Goal: Task Accomplishment & Management: Manage account settings

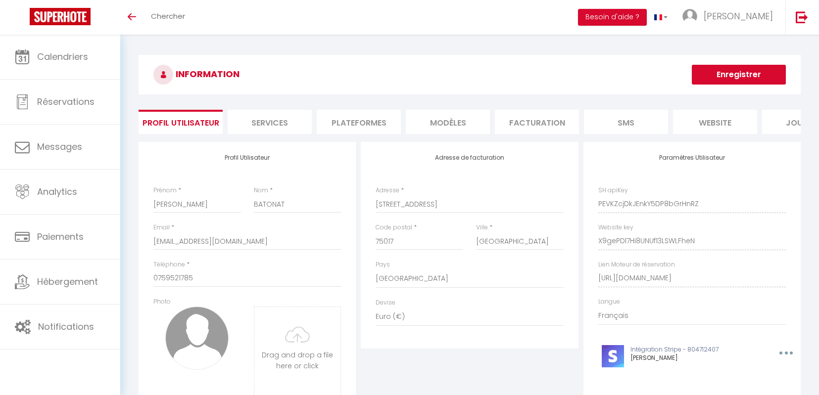
select select "28"
select select "fr"
click at [364, 124] on li "Plateformes" at bounding box center [359, 122] width 84 height 24
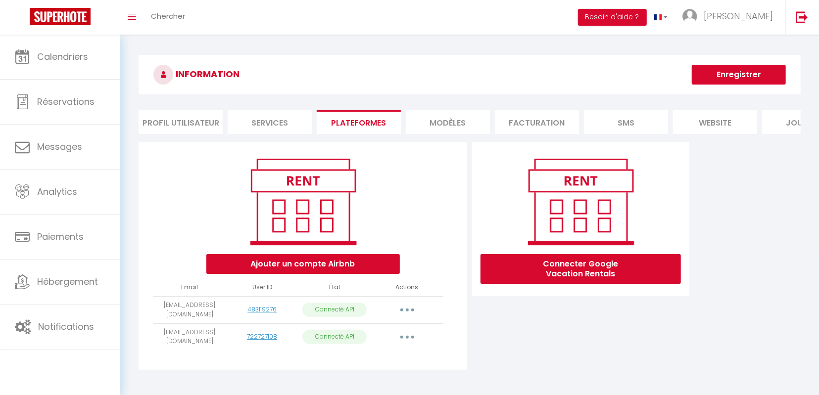
click at [408, 313] on button "button" at bounding box center [407, 310] width 28 height 16
click at [379, 337] on link "Importer les appartements" at bounding box center [363, 332] width 109 height 17
select select "36822"
select select "36830"
select select "36848"
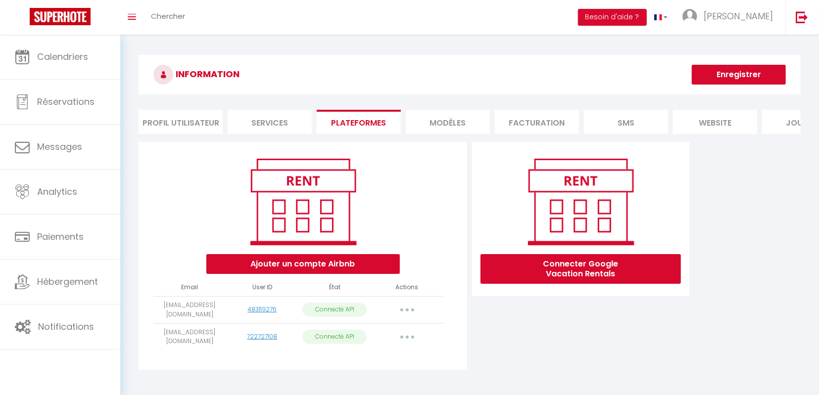
select select "57555"
select select "59717"
select select "59788"
select select "78293"
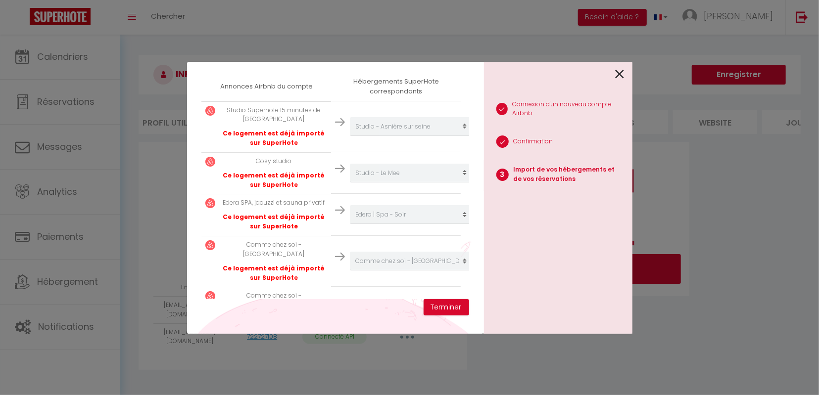
scroll to position [287, 0]
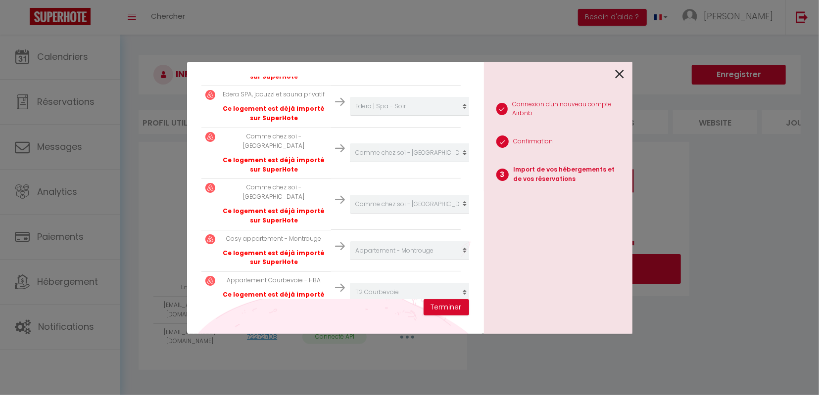
click at [312, 235] on div "Cosy appartement - Montrouge Ce logement est déjà importé sur SuperHote" at bounding box center [273, 251] width 107 height 33
click at [623, 75] on icon at bounding box center [620, 74] width 9 height 15
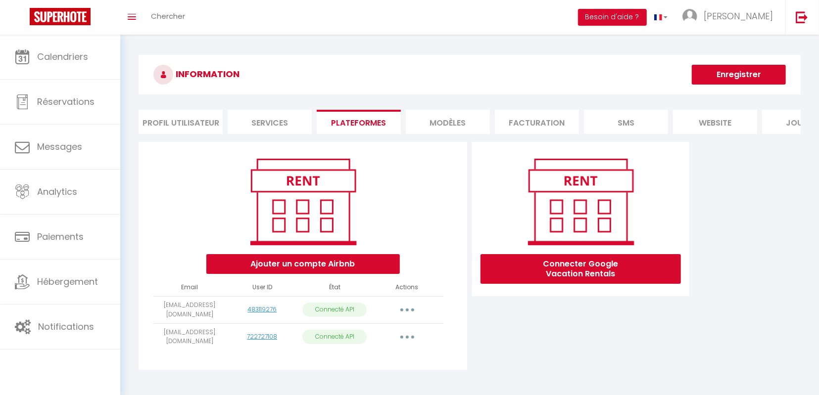
click at [410, 309] on button "button" at bounding box center [407, 310] width 28 height 16
click at [383, 330] on link "Importer les appartements" at bounding box center [363, 332] width 109 height 17
select select "36822"
select select "36830"
select select "36848"
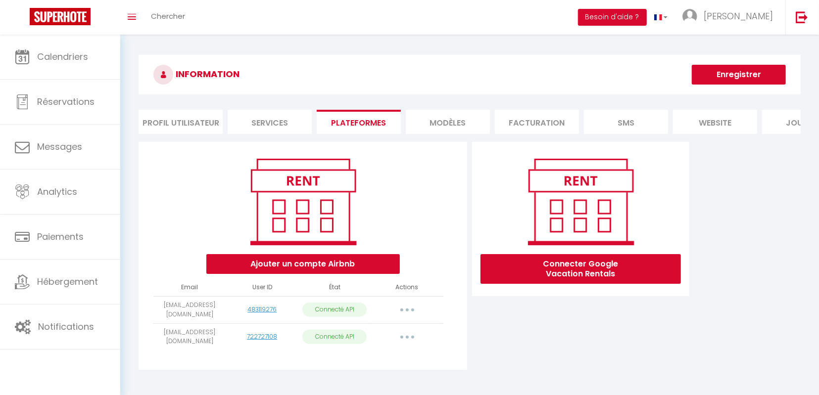
select select "57555"
select select "59717"
select select
select select "78293"
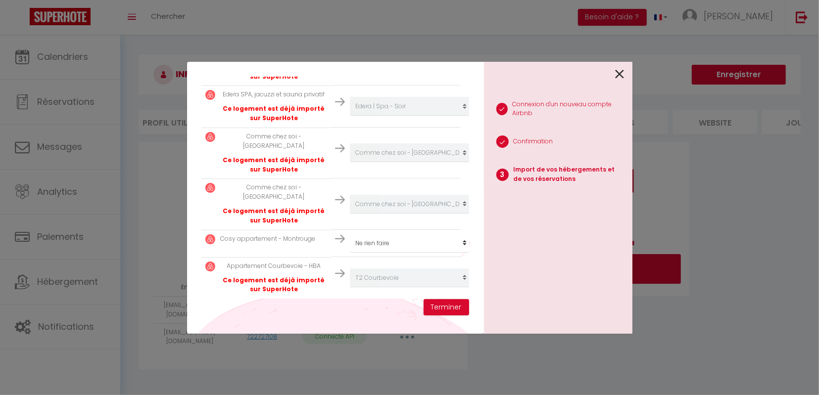
scroll to position [273, 0]
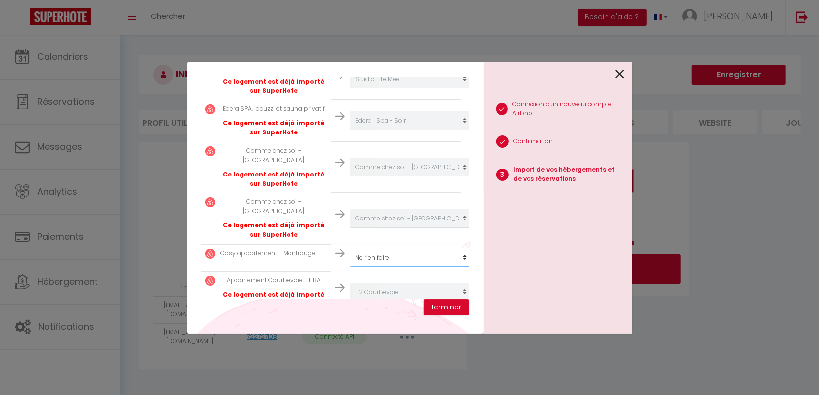
click at [350, 248] on select "Créer un nouvel hébergement Ne rien faire Edera | Spa - Soir Edera | Spa - Jour…" at bounding box center [411, 257] width 122 height 19
select select "75926"
click option "Appartement - Montrouge 2" at bounding box center [0, 0] width 0 height 0
click at [442, 308] on button "Terminer" at bounding box center [447, 307] width 46 height 17
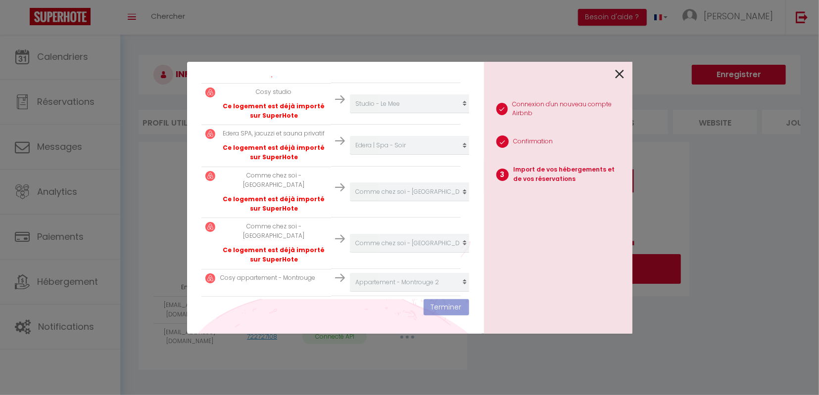
scroll to position [297, 0]
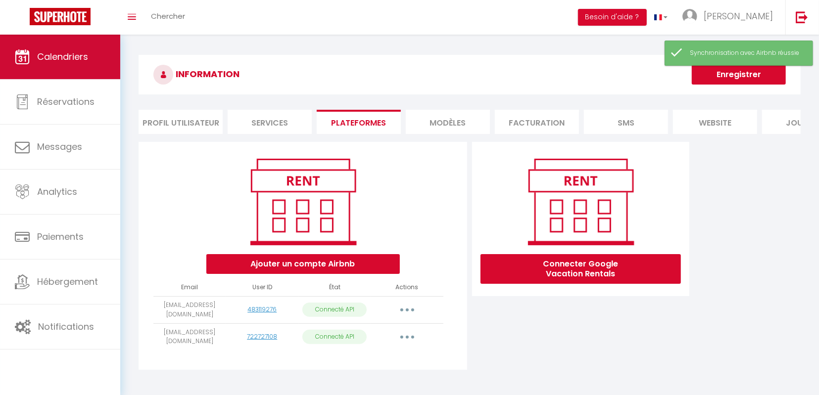
click at [61, 60] on span "Calendriers" at bounding box center [62, 56] width 51 height 12
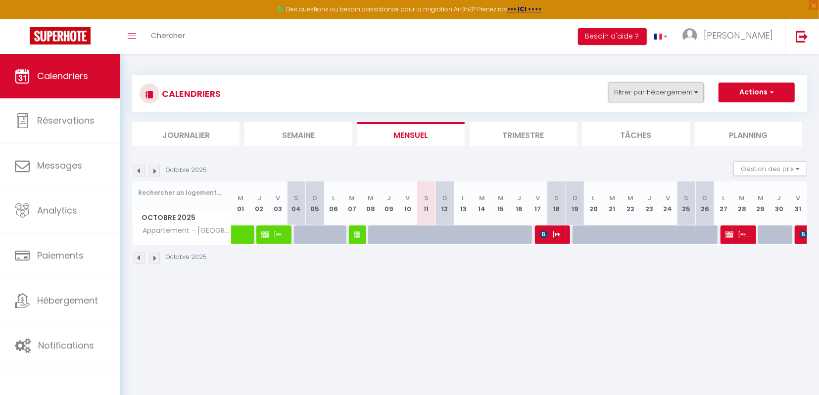
click at [647, 97] on button "Filtrer par hébergement" at bounding box center [656, 93] width 95 height 20
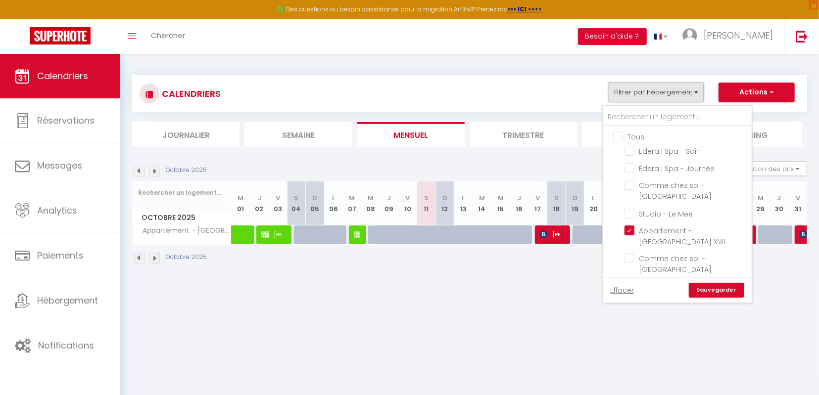
scroll to position [116, 0]
click at [658, 245] on input "Appartement - Montrouge 2" at bounding box center [687, 250] width 124 height 10
checkbox input "true"
checkbox input "false"
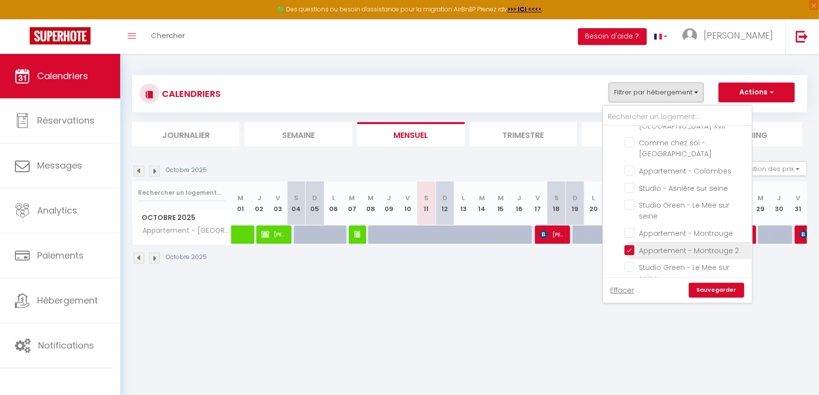
checkbox input "false"
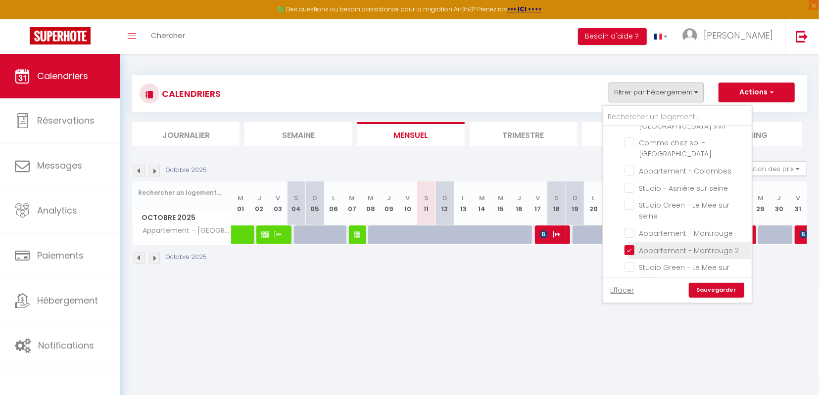
checkbox input "false"
click at [718, 288] on link "Sauvegarder" at bounding box center [716, 290] width 55 height 15
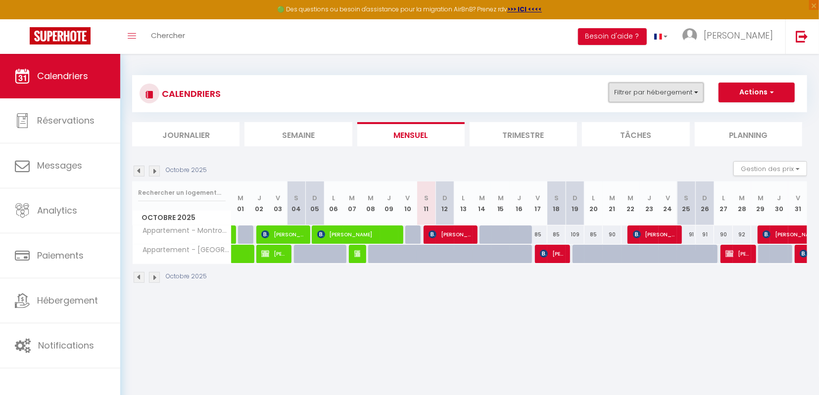
click at [676, 97] on button "Filtrer par hébergement" at bounding box center [656, 93] width 95 height 20
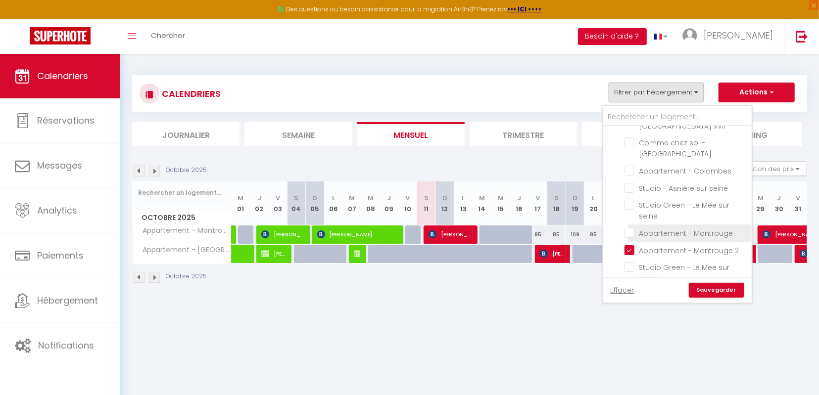
click at [628, 228] on input "Appartement - Montrouge" at bounding box center [687, 233] width 124 height 10
checkbox input "true"
checkbox input "false"
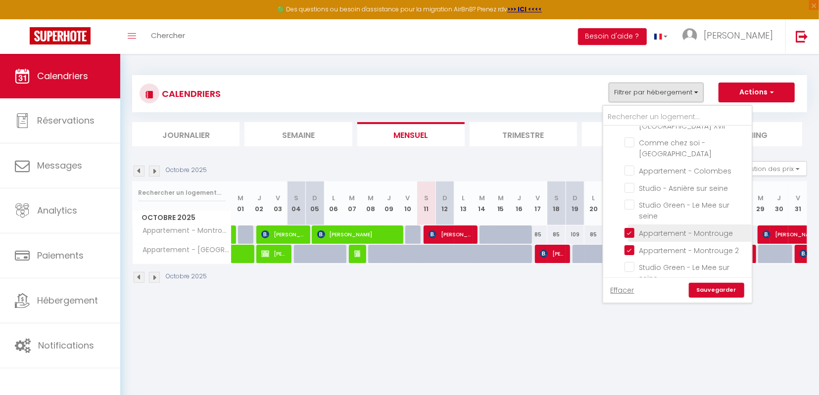
checkbox input "false"
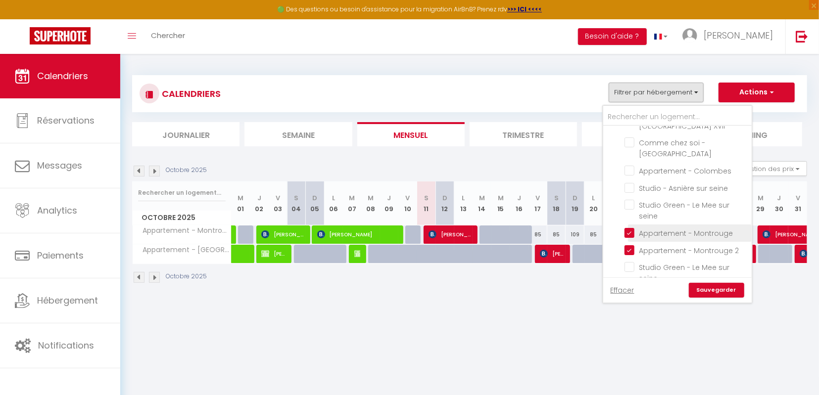
checkbox input "false"
click at [702, 292] on link "Sauvegarder" at bounding box center [716, 290] width 55 height 15
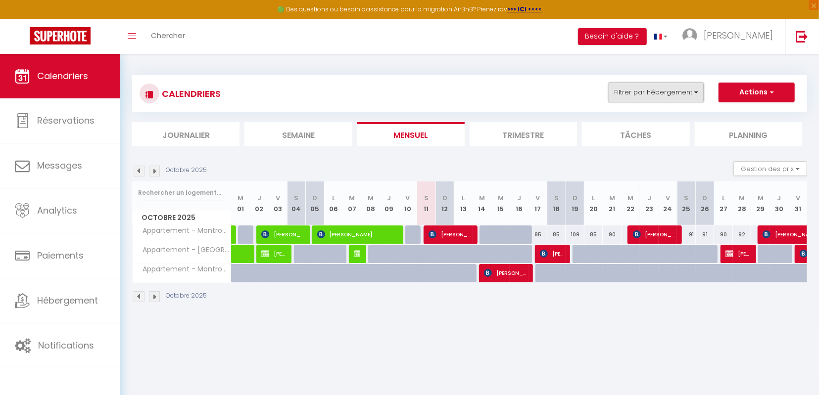
click at [699, 93] on button "Filtrer par hébergement" at bounding box center [656, 93] width 95 height 20
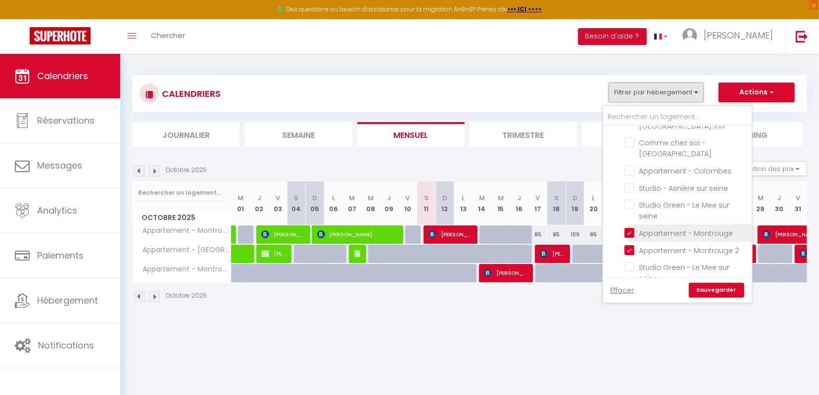
scroll to position [0, 0]
click at [662, 226] on input "Appartement - [GEOGRAPHIC_DATA] XVII" at bounding box center [687, 231] width 124 height 10
checkbox input "false"
click at [724, 291] on link "Sauvegarder" at bounding box center [716, 290] width 55 height 15
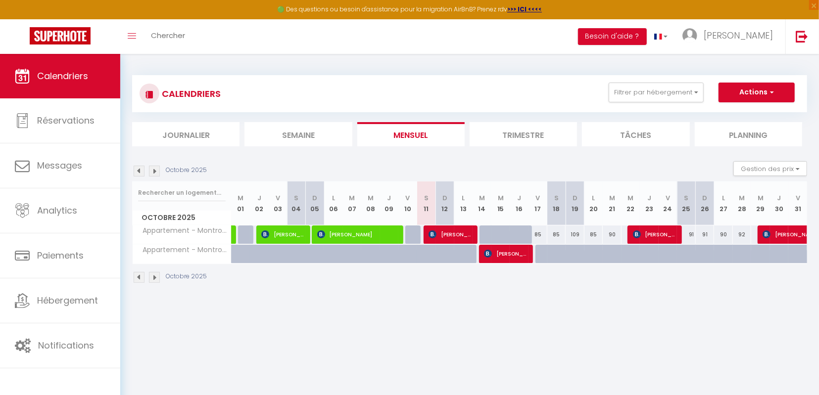
click at [153, 171] on img at bounding box center [154, 171] width 11 height 11
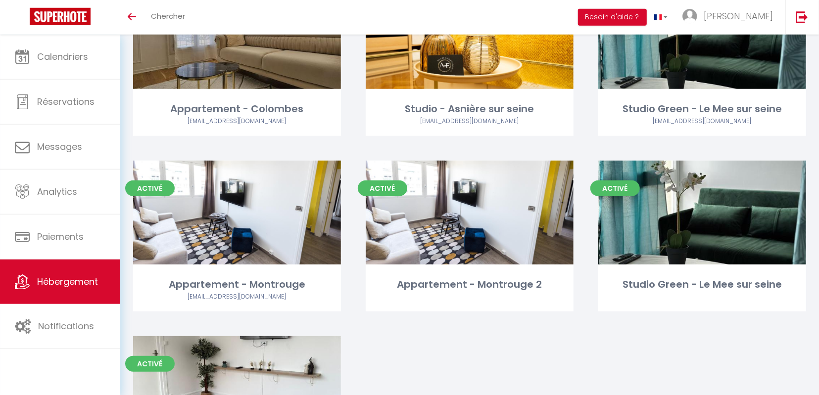
scroll to position [490, 0]
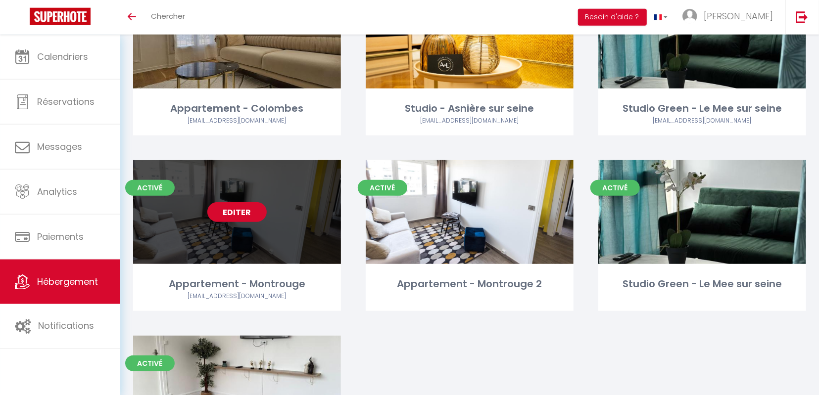
click at [253, 202] on link "Editer" at bounding box center [236, 212] width 59 height 20
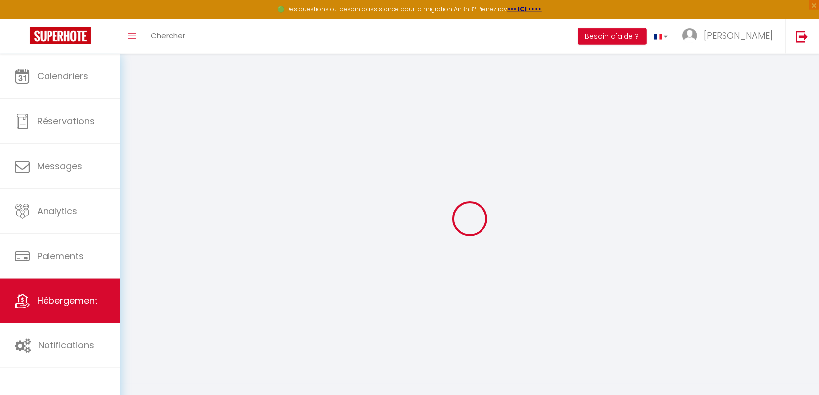
select select "4998-1349310111416267078"
checkbox input "false"
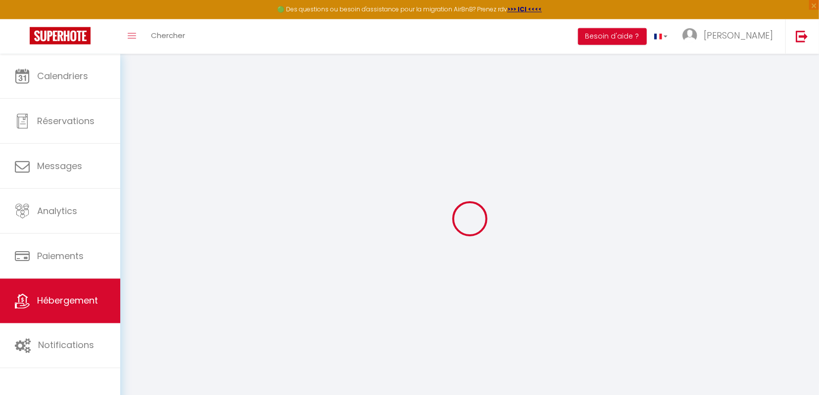
select select "EUR"
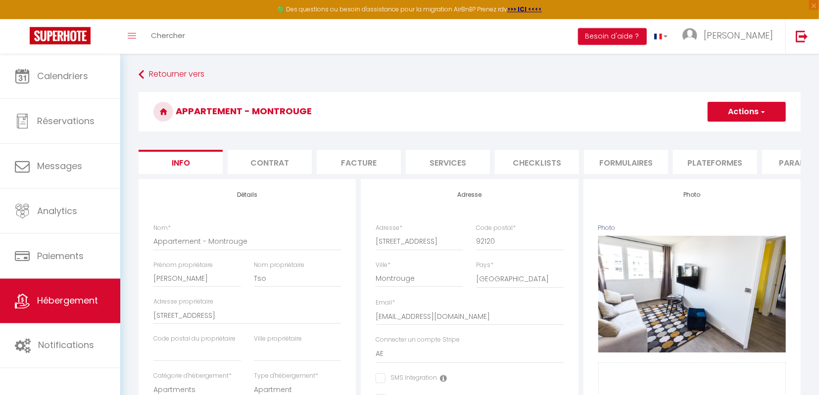
click at [707, 167] on li "Plateformes" at bounding box center [715, 162] width 84 height 24
select select
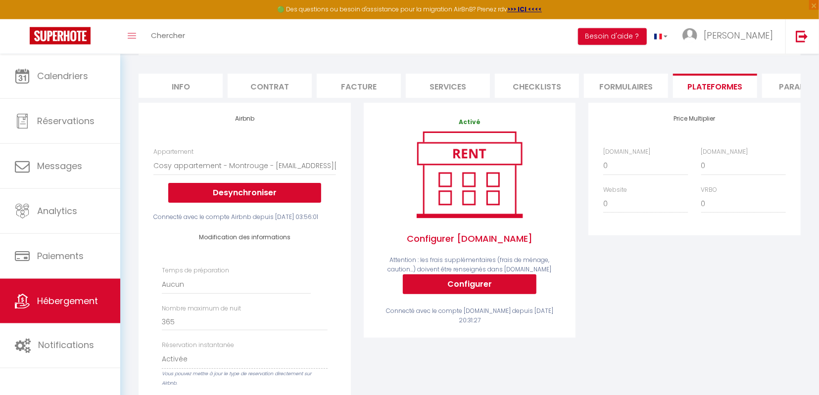
scroll to position [76, 0]
click at [253, 191] on button "Desynchroniser" at bounding box center [244, 193] width 153 height 20
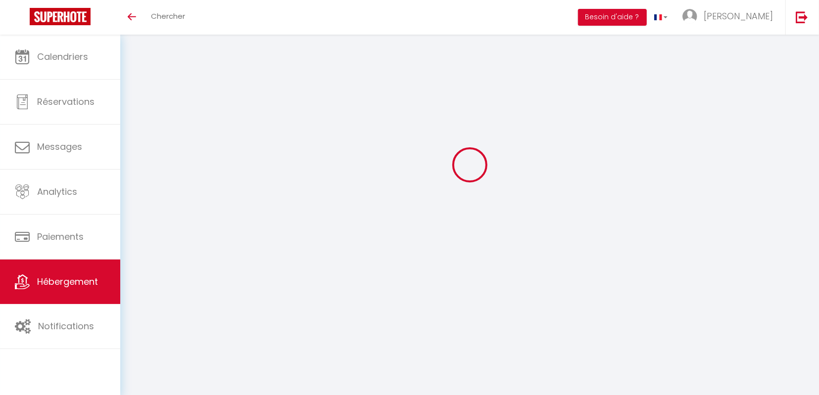
scroll to position [35, 0]
